Goal: Navigation & Orientation: Find specific page/section

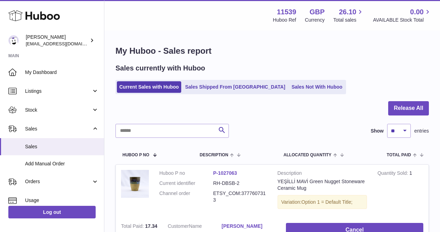
click at [68, 62] on strong "Main" at bounding box center [52, 58] width 104 height 10
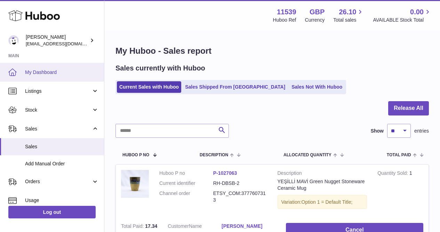
click at [68, 63] on link "My Dashboard" at bounding box center [52, 72] width 104 height 19
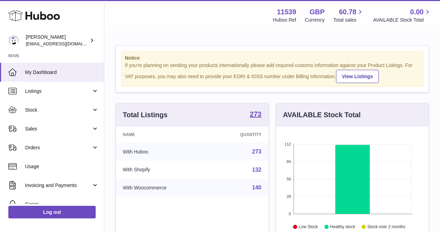
scroll to position [109, 153]
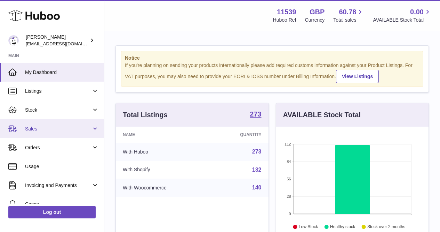
click at [65, 128] on span "Sales" at bounding box center [58, 128] width 67 height 7
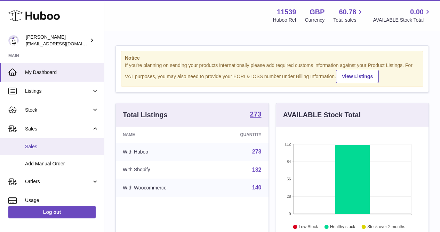
click at [67, 145] on span "Sales" at bounding box center [62, 146] width 74 height 7
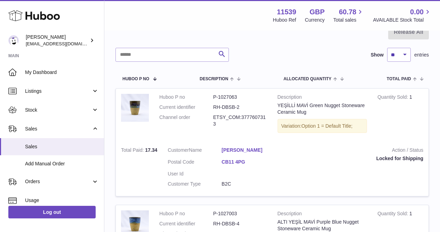
scroll to position [70, 0]
